Goal: Contribute content

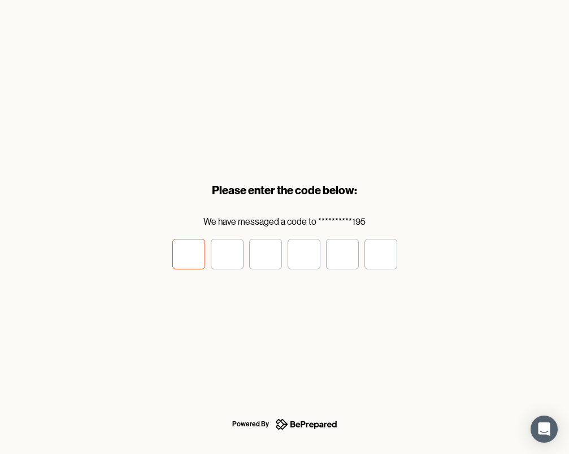
type input "*"
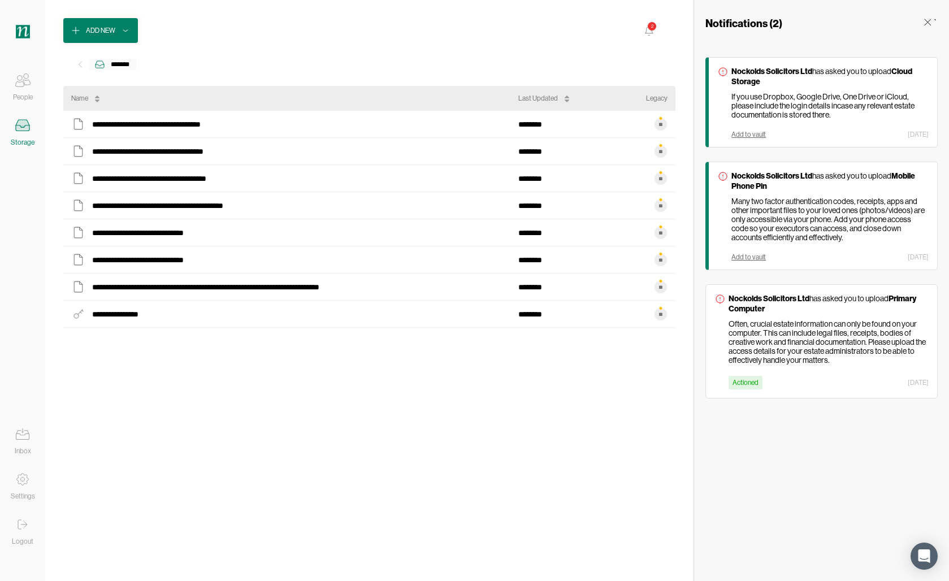
click at [102, 65] on icon at bounding box center [99, 64] width 11 height 11
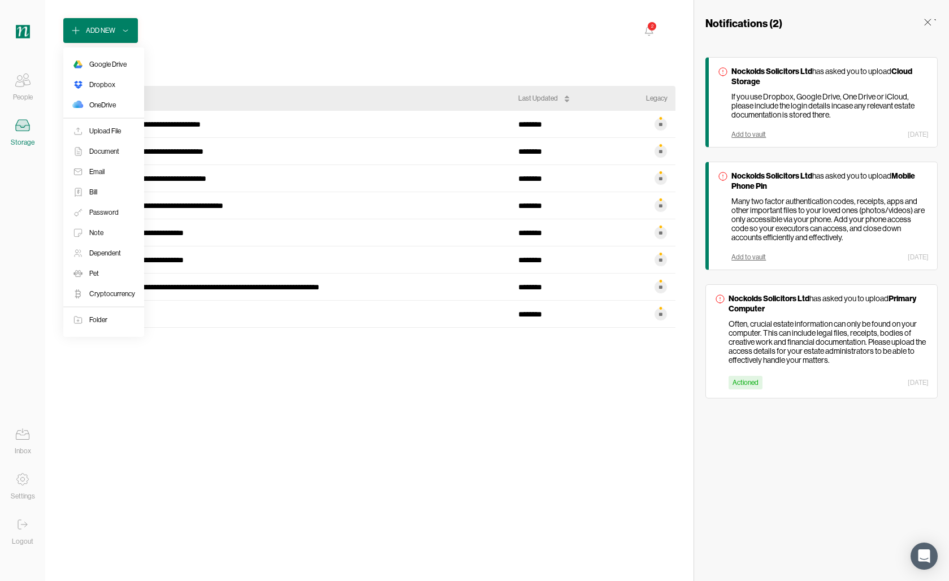
click at [108, 29] on div "Add New" at bounding box center [100, 30] width 29 height 11
click at [109, 129] on div "Upload File" at bounding box center [105, 130] width 32 height 11
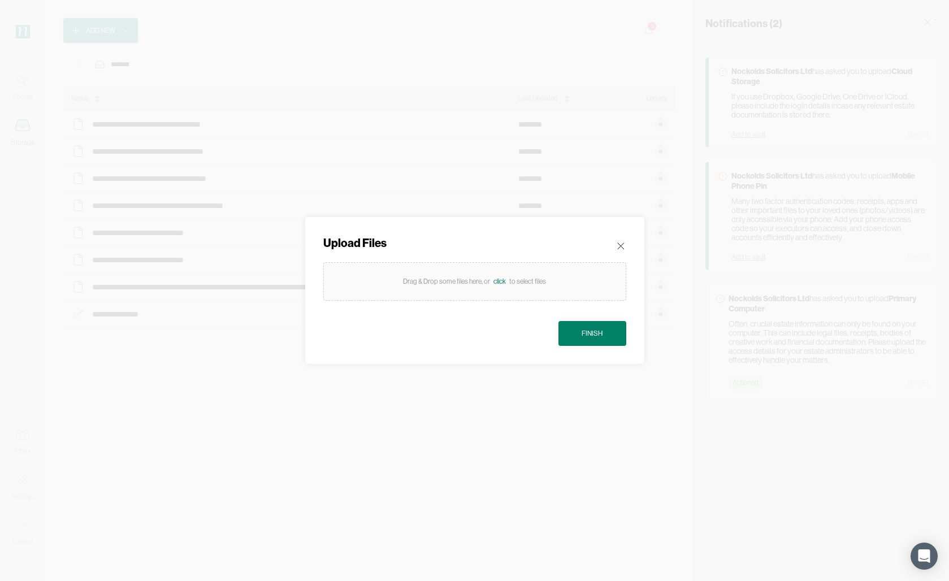
click at [489, 285] on div "Drag & Drop some files here, or click to select files" at bounding box center [474, 281] width 143 height 11
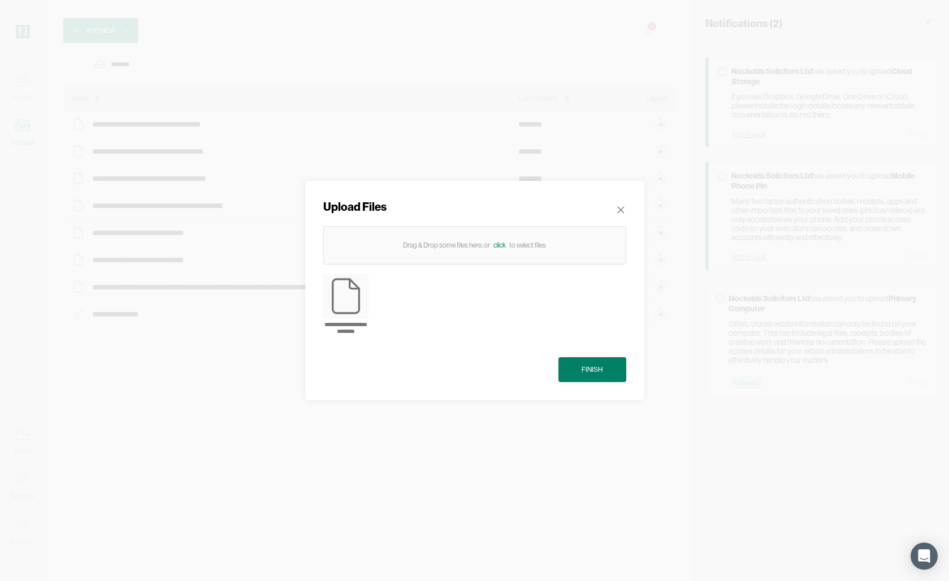
click at [569, 373] on button "Finish" at bounding box center [592, 369] width 68 height 25
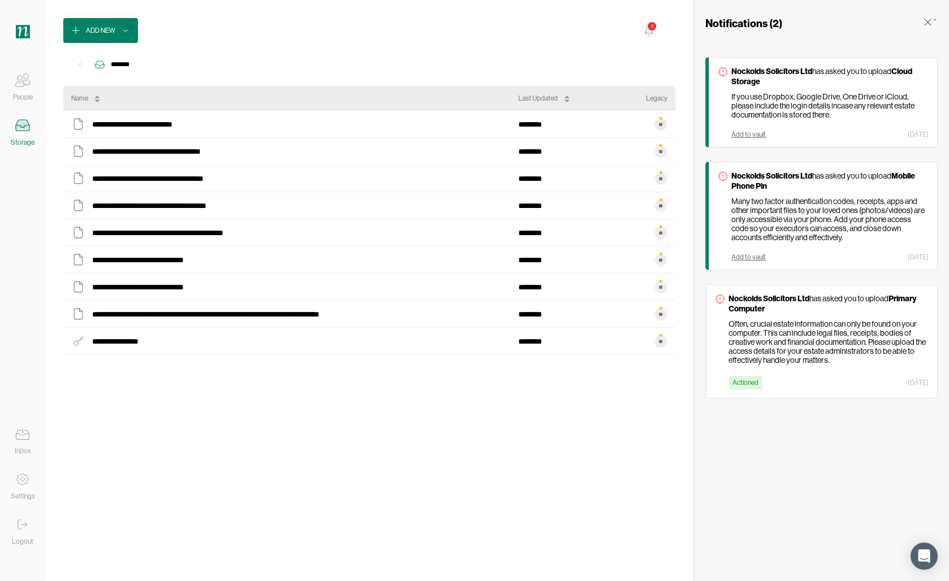
click at [333, 403] on div "**********" at bounding box center [369, 337] width 612 height 452
click at [569, 34] on icon at bounding box center [649, 31] width 12 height 12
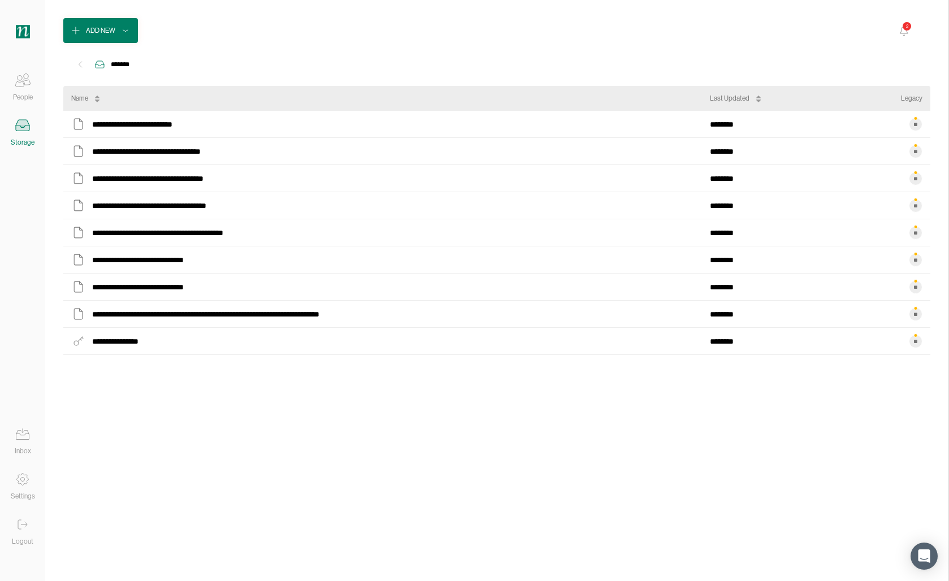
click at [26, 454] on icon at bounding box center [24, 525] width 6 height 0
